Goal: Check status: Check status

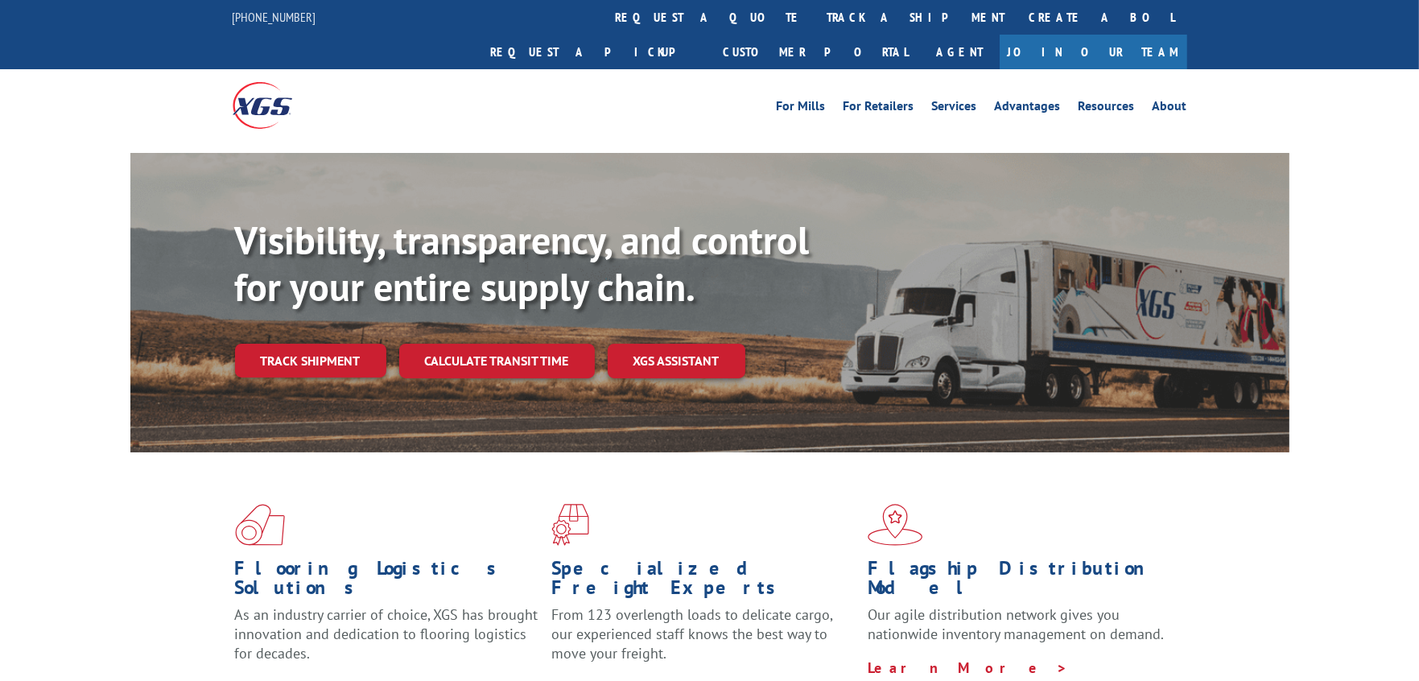
click at [298, 347] on div "Visibility, transparency, and control for your entire supply chain. Track shipm…" at bounding box center [762, 329] width 1054 height 225
click at [299, 344] on link "Track shipment" at bounding box center [310, 361] width 151 height 34
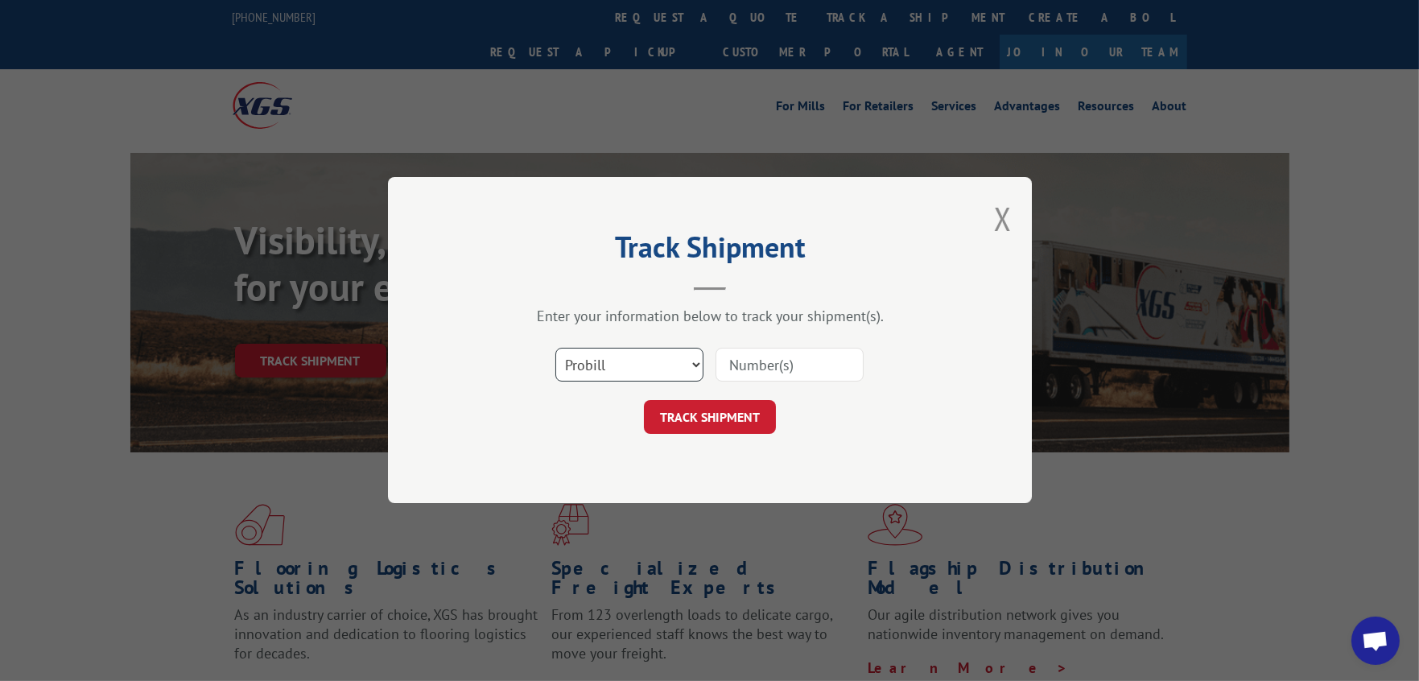
click at [576, 361] on select "Select category... Probill BOL PO" at bounding box center [629, 366] width 148 height 34
select select "po"
click at [555, 349] on select "Select category... Probill BOL PO" at bounding box center [629, 366] width 148 height 34
click at [731, 365] on input at bounding box center [790, 366] width 148 height 34
type input "CG501552"
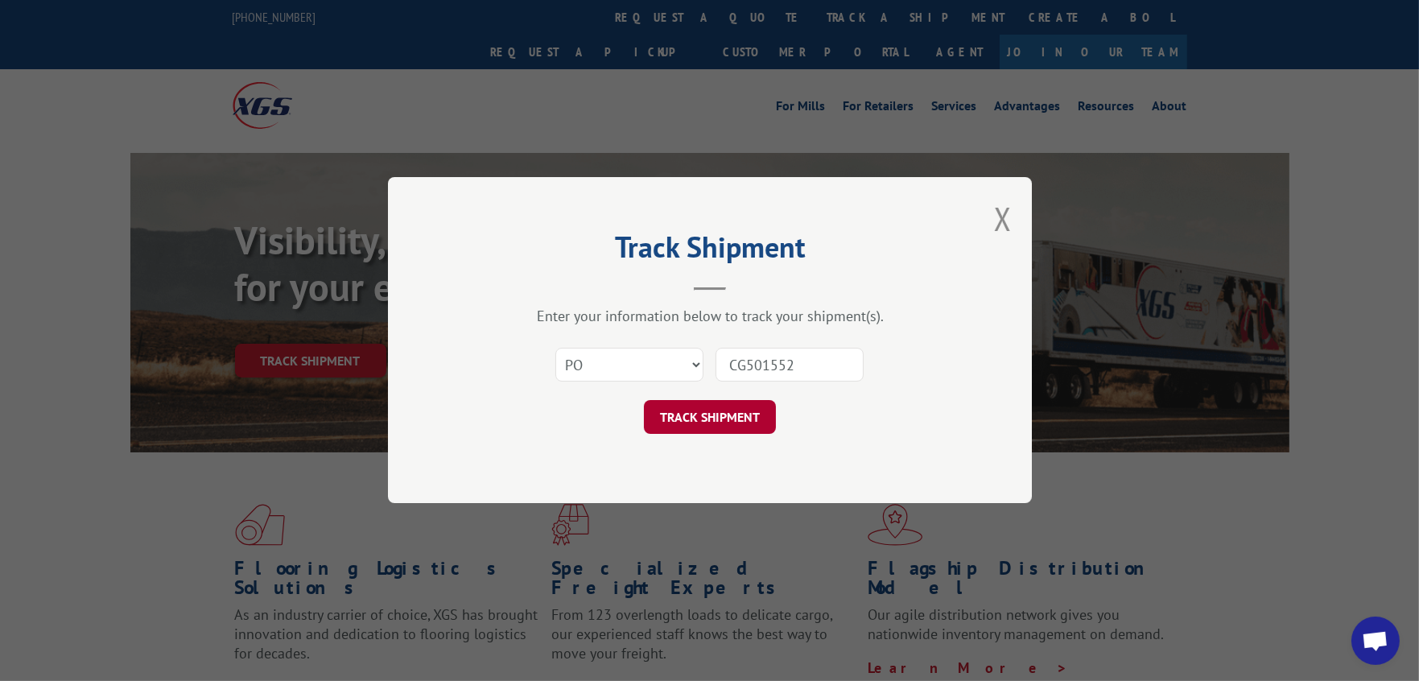
click at [683, 409] on button "TRACK SHIPMENT" at bounding box center [710, 418] width 132 height 34
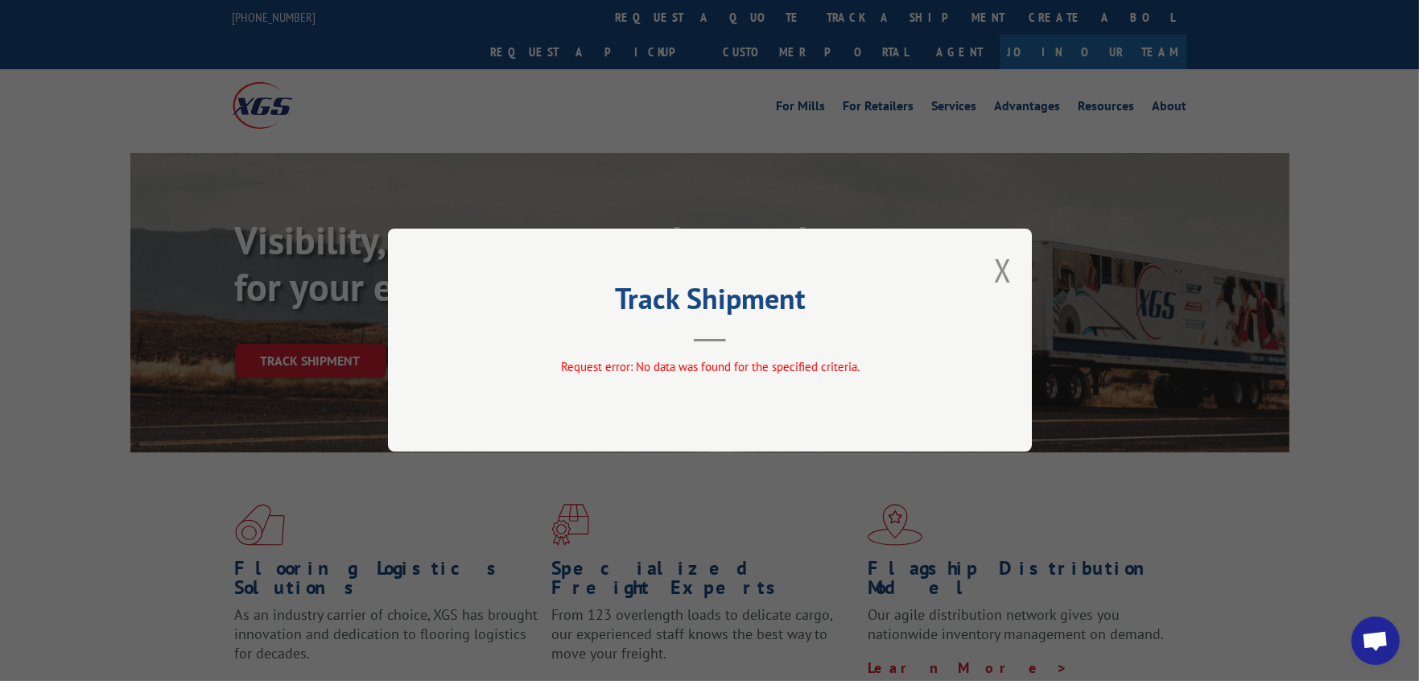
drag, startPoint x: 1007, startPoint y: 263, endPoint x: 955, endPoint y: 286, distance: 57.0
click at [998, 263] on button "Close modal" at bounding box center [1003, 270] width 18 height 43
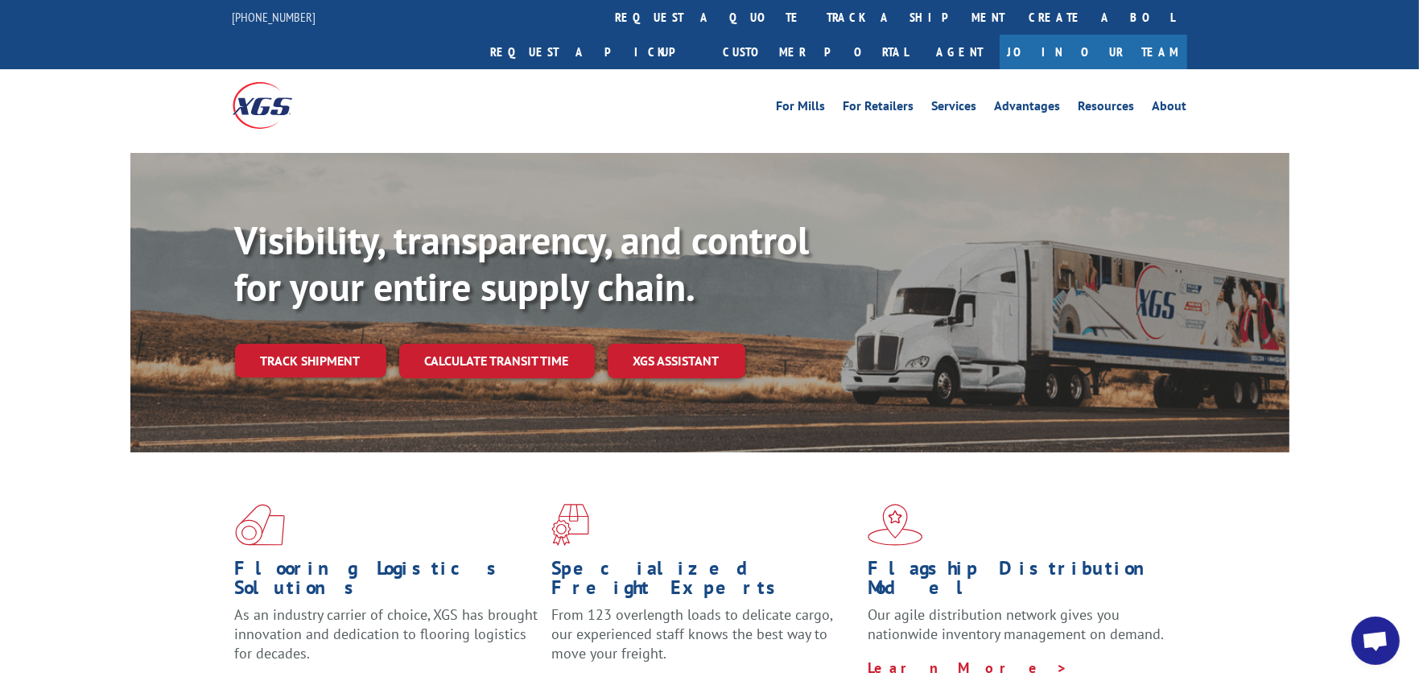
drag, startPoint x: 326, startPoint y: 320, endPoint x: 338, endPoint y: 316, distance: 12.7
click at [326, 344] on link "Track shipment" at bounding box center [310, 361] width 151 height 34
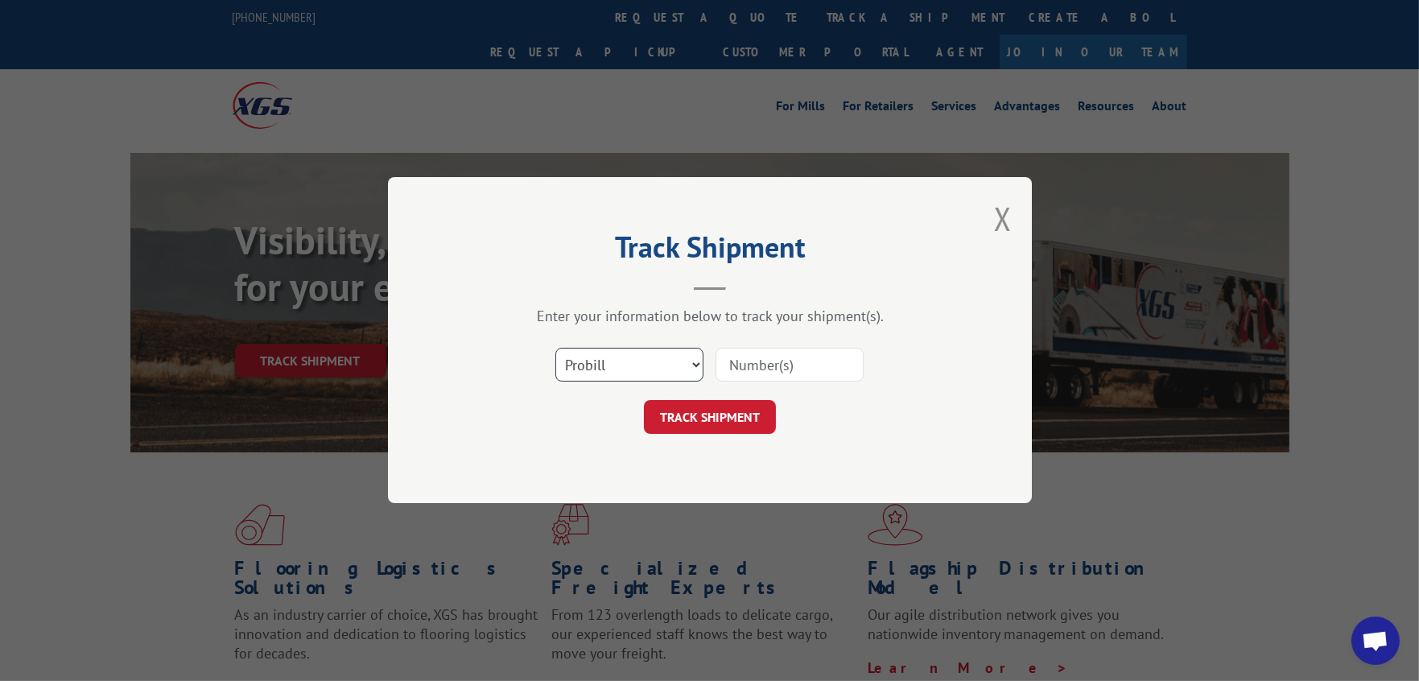
click at [621, 370] on select "Select category... Probill BOL PO" at bounding box center [629, 366] width 148 height 34
select select "po"
click at [555, 349] on select "Select category... Probill BOL PO" at bounding box center [629, 366] width 148 height 34
click at [786, 362] on input at bounding box center [790, 366] width 148 height 34
type input "CG501542"
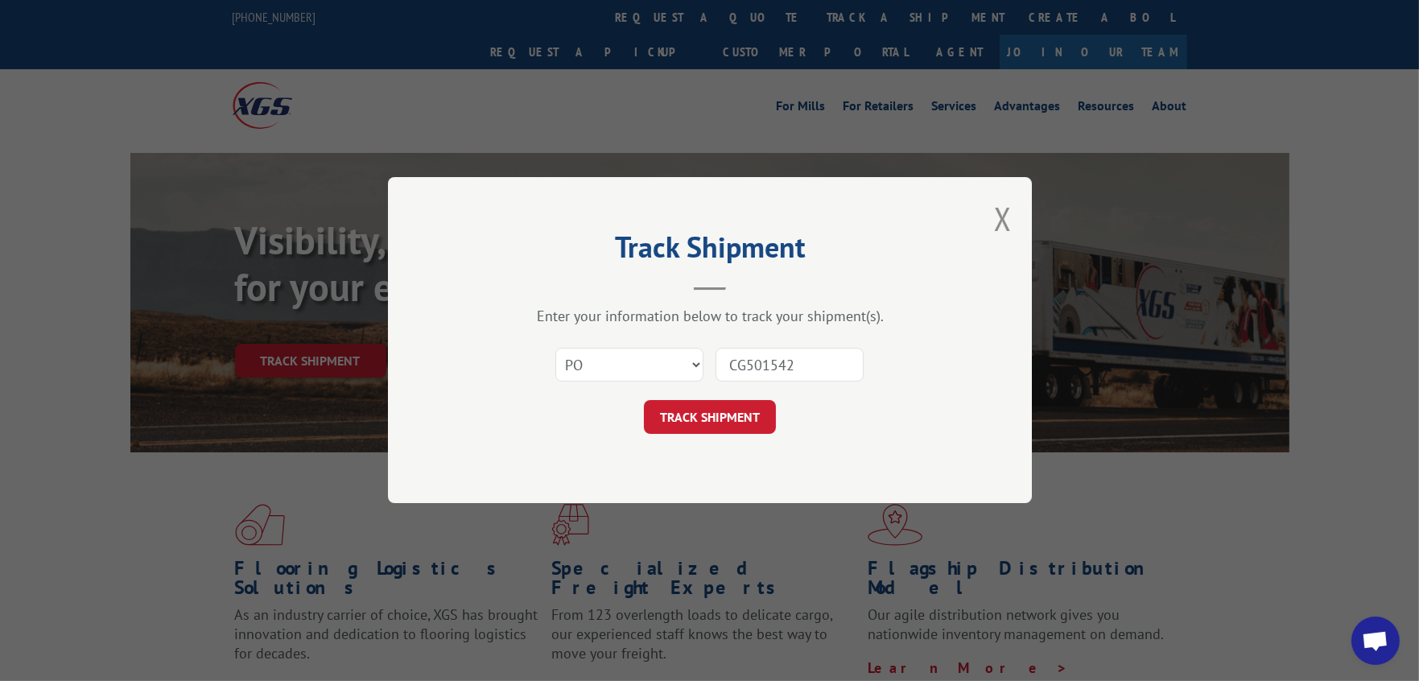
click button "TRACK SHIPMENT" at bounding box center [710, 418] width 132 height 34
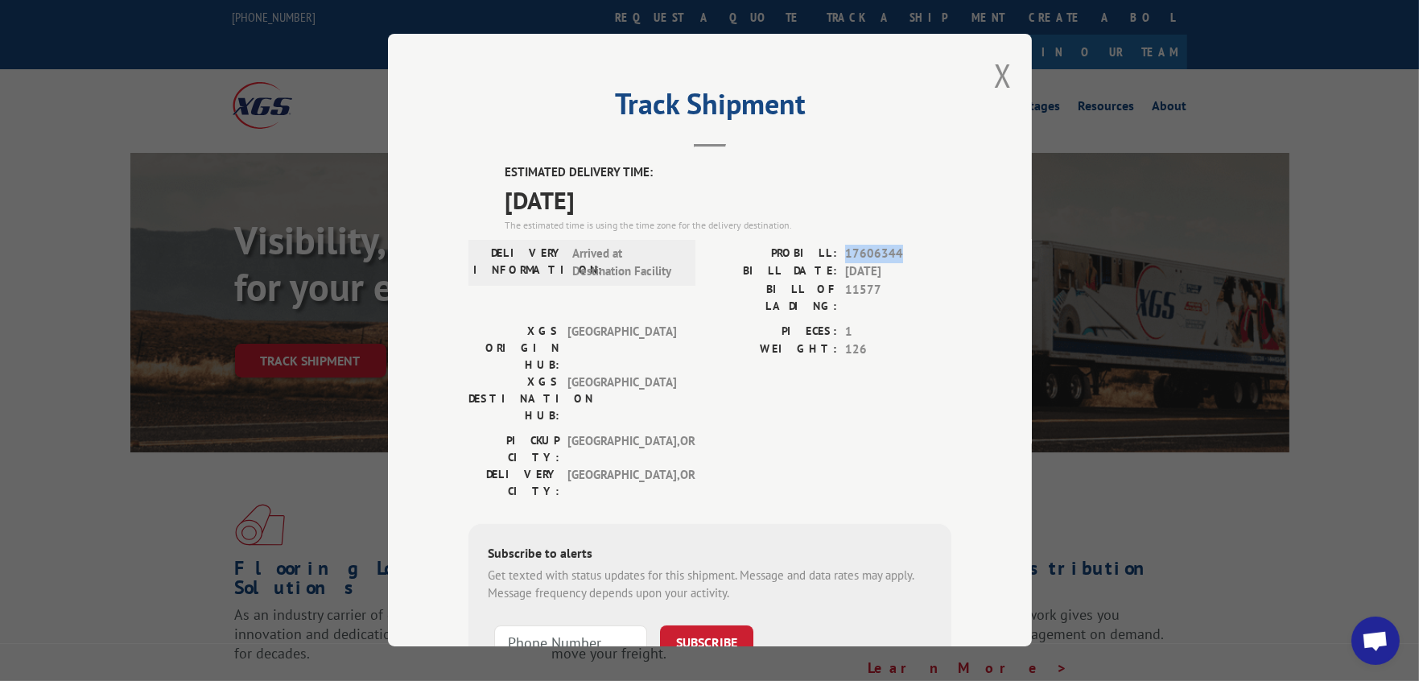
drag, startPoint x: 898, startPoint y: 250, endPoint x: 840, endPoint y: 247, distance: 58.0
click at [845, 247] on span "17606344" at bounding box center [898, 254] width 106 height 19
copy span "17606344"
